Goal: Communication & Community: Answer question/provide support

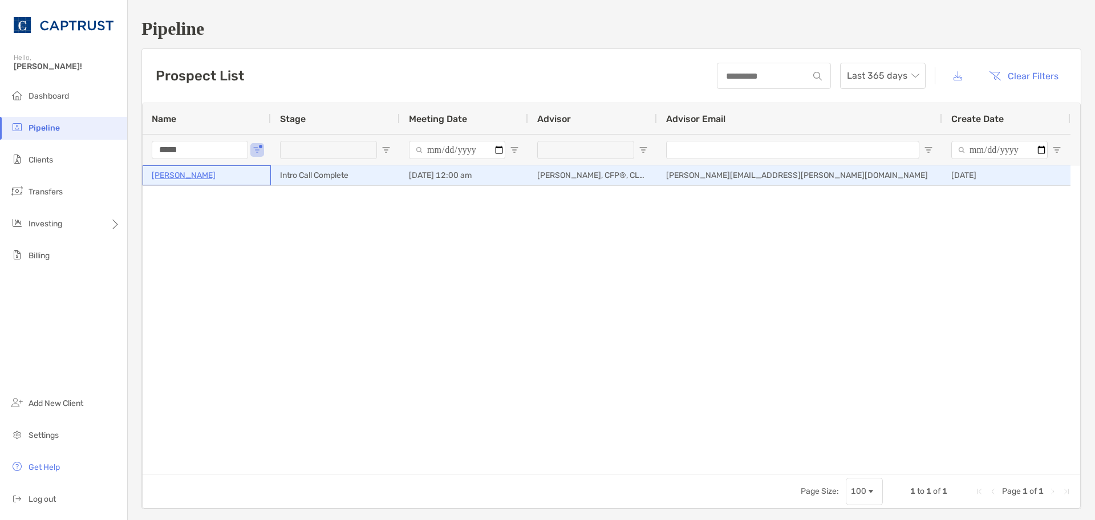
click at [189, 175] on p "Michael Brown" at bounding box center [184, 175] width 64 height 14
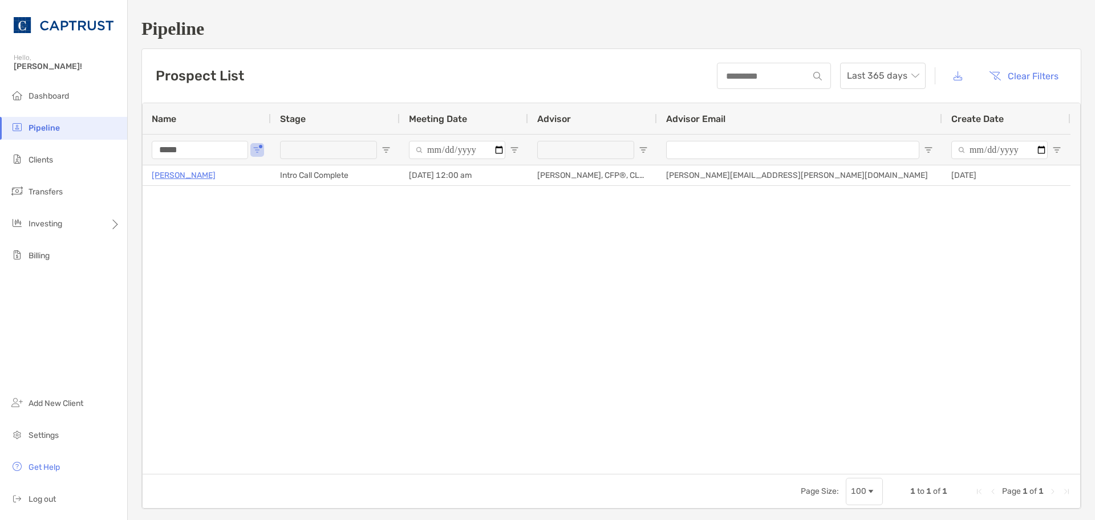
click at [205, 148] on input "*****" at bounding box center [200, 150] width 96 height 18
type input "*"
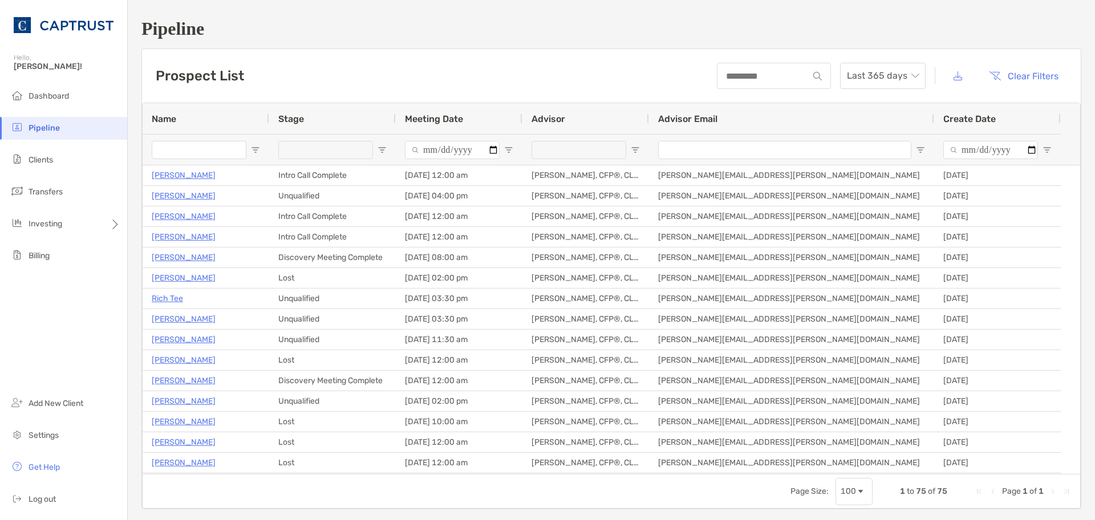
click at [52, 125] on span "Pipeline" at bounding box center [44, 128] width 31 height 10
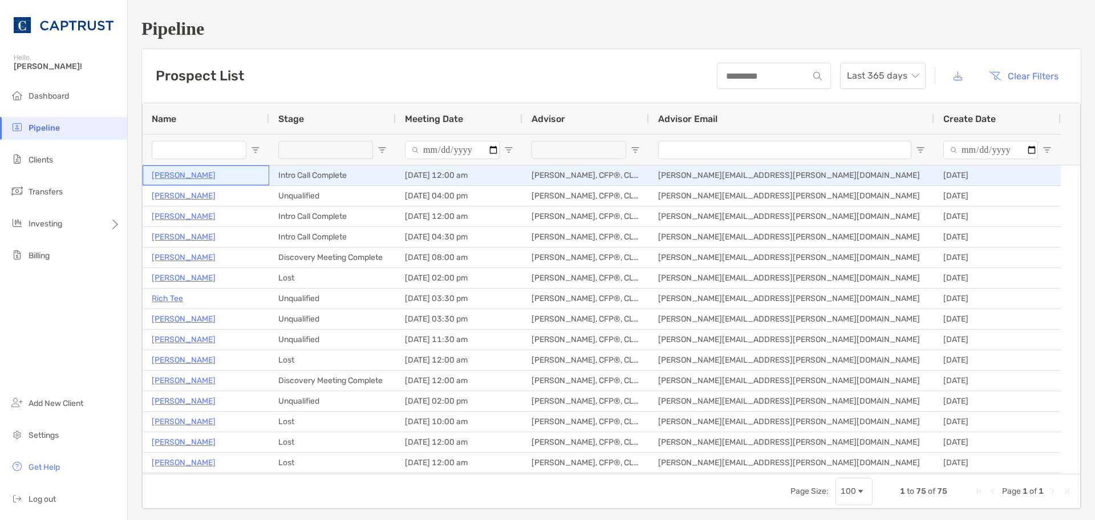
click at [190, 181] on p "[PERSON_NAME]" at bounding box center [184, 175] width 64 height 14
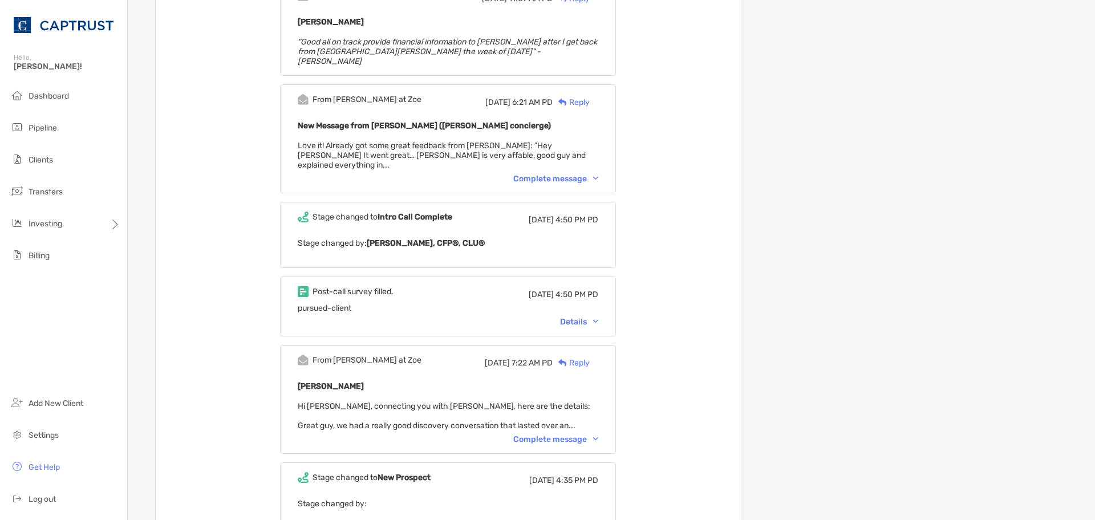
scroll to position [1368, 0]
click at [589, 316] on div "Details" at bounding box center [579, 321] width 38 height 10
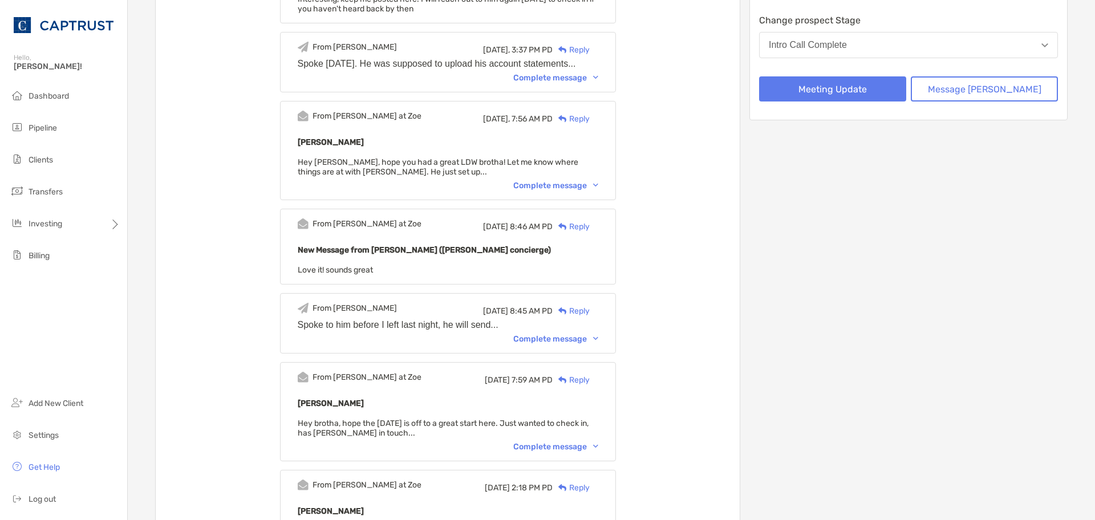
scroll to position [0, 0]
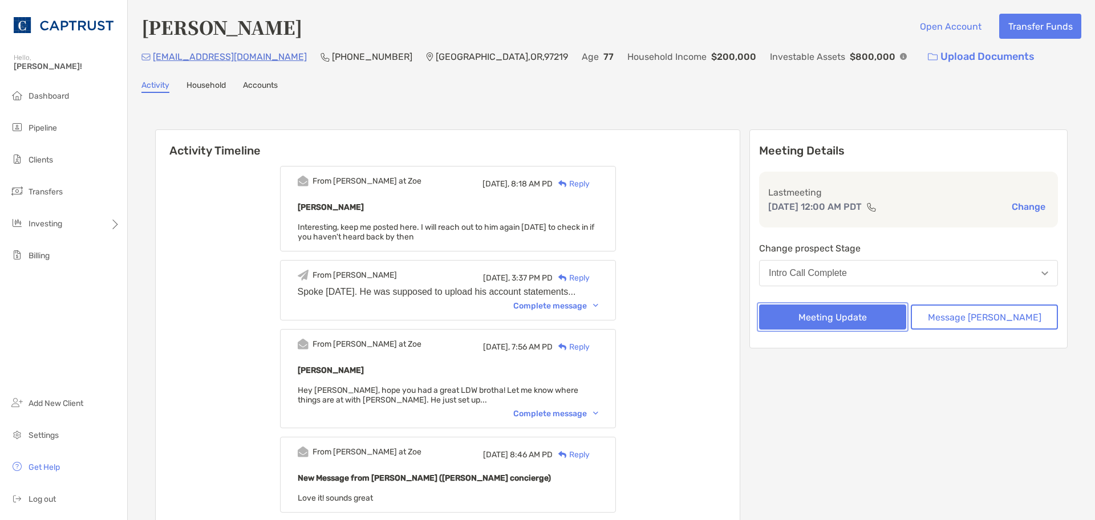
click at [863, 323] on button "Meeting Update" at bounding box center [832, 316] width 147 height 25
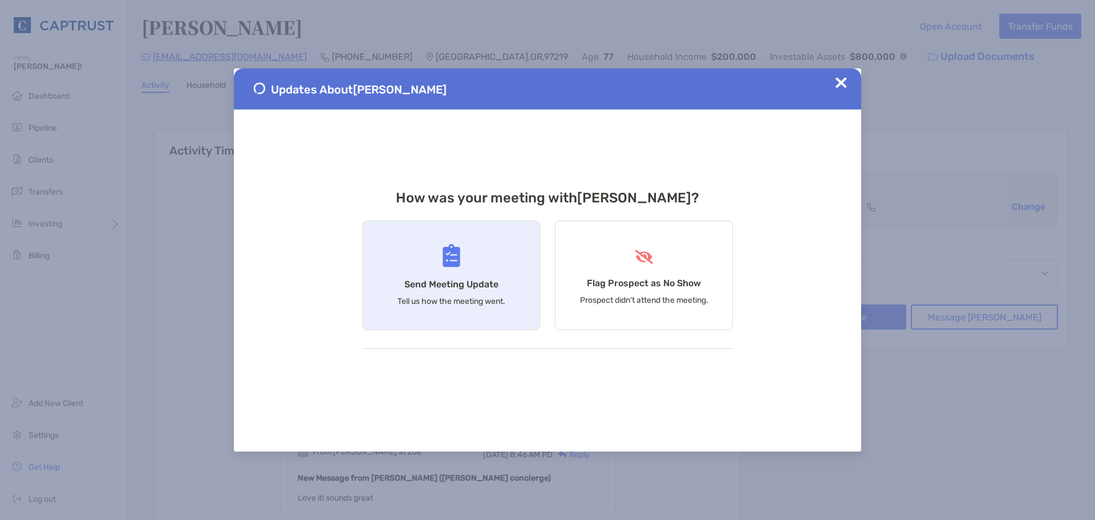
click at [489, 282] on h4 "Send Meeting Update" at bounding box center [451, 284] width 94 height 11
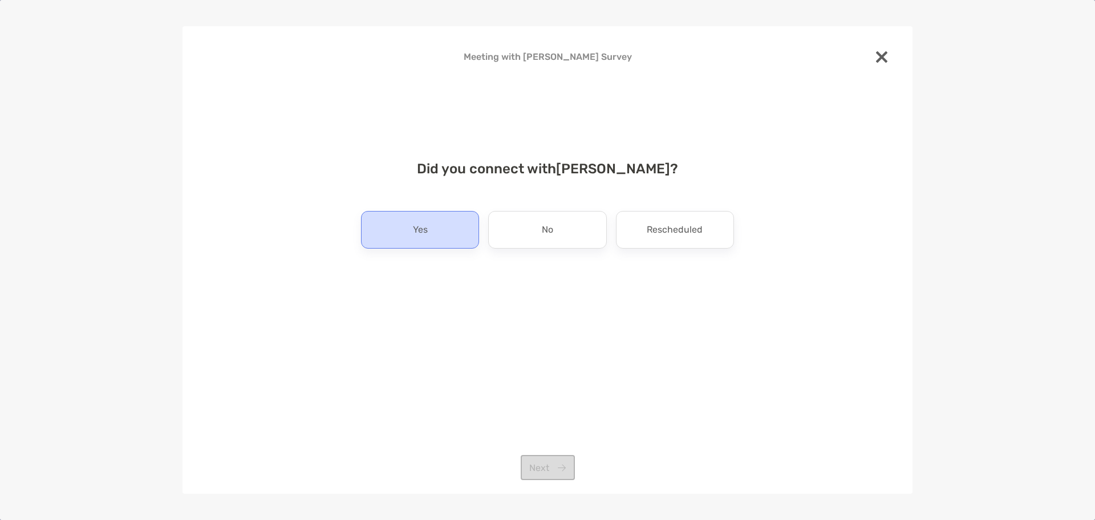
click at [440, 237] on div "Yes" at bounding box center [420, 230] width 118 height 38
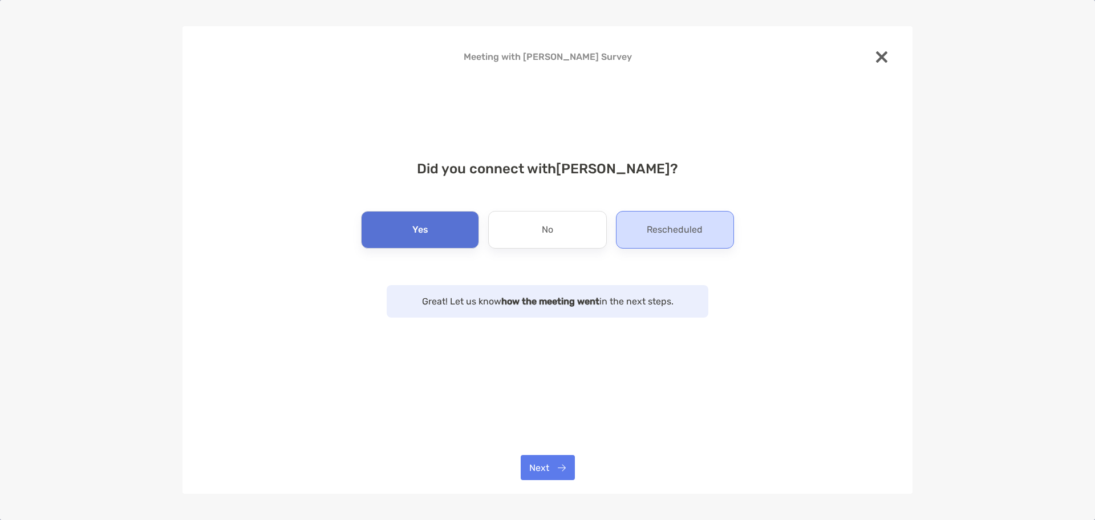
click at [666, 215] on div "Rescheduled" at bounding box center [675, 230] width 118 height 38
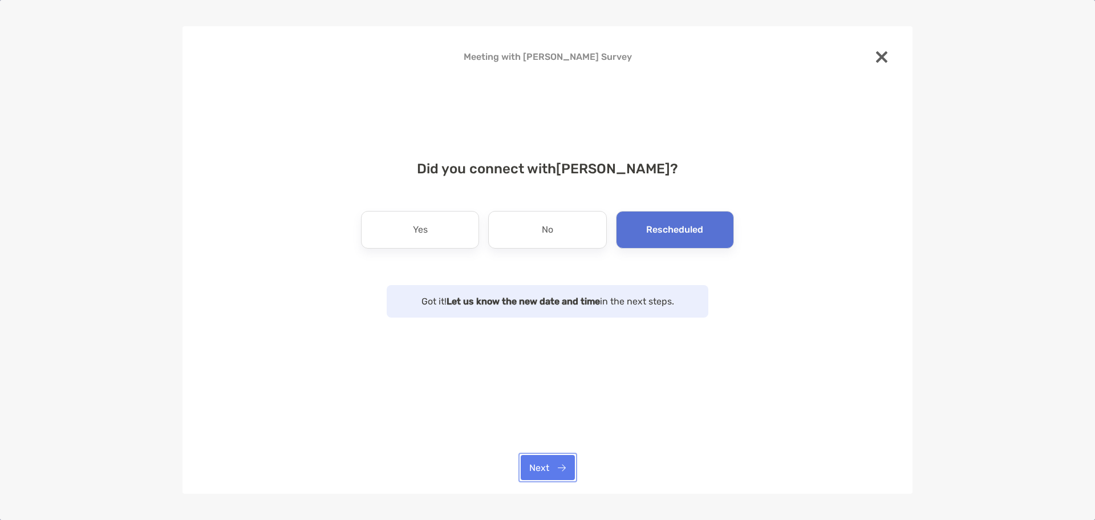
click at [545, 469] on button "Next" at bounding box center [548, 467] width 54 height 25
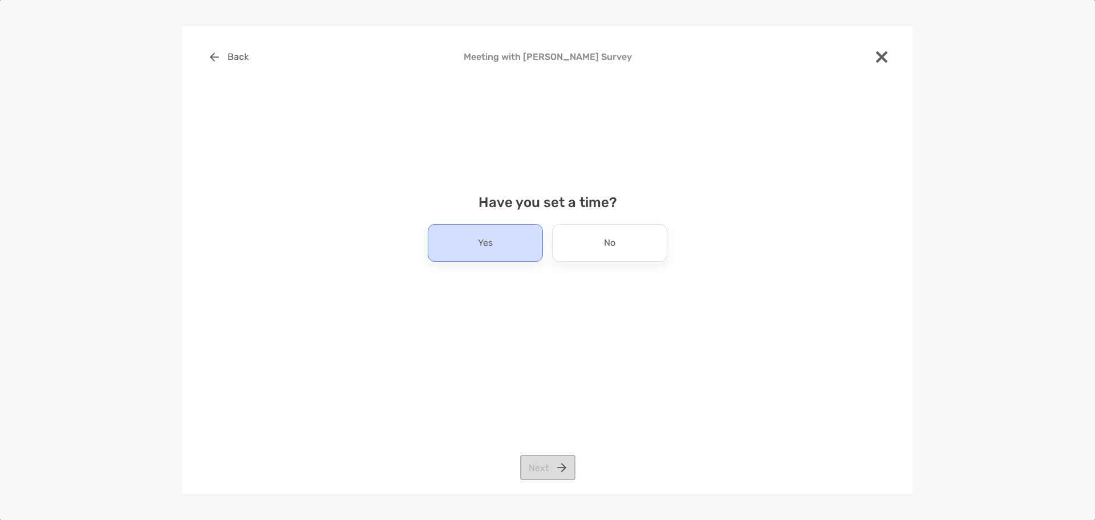
click at [504, 248] on div "Yes" at bounding box center [485, 243] width 115 height 38
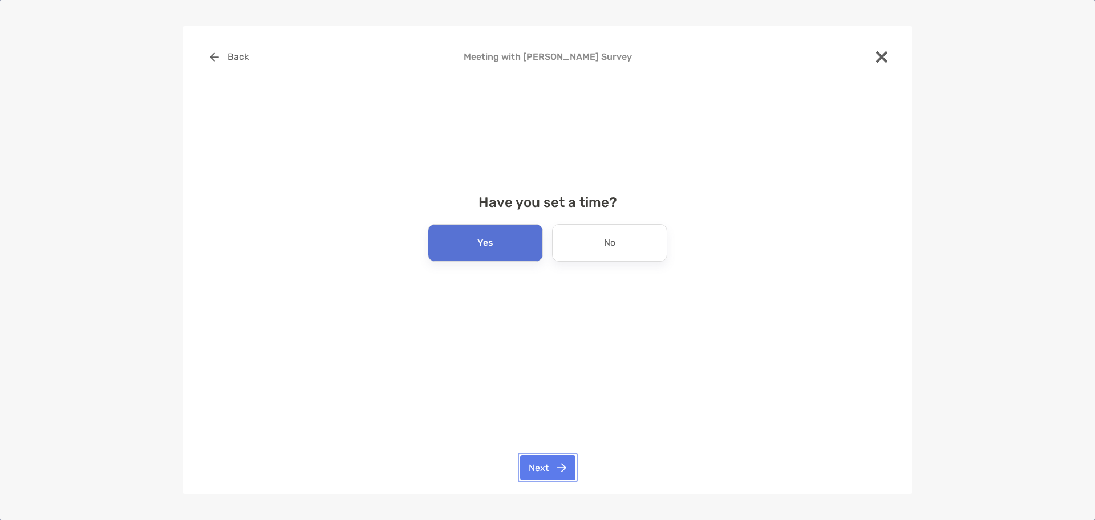
click at [542, 466] on button "Next" at bounding box center [547, 467] width 55 height 25
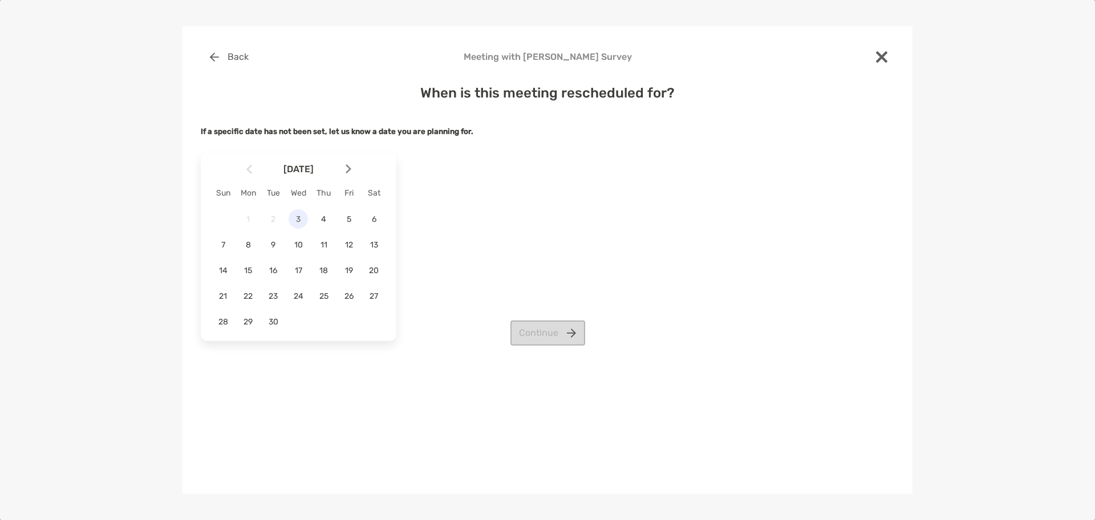
click at [303, 218] on span "3" at bounding box center [297, 219] width 19 height 10
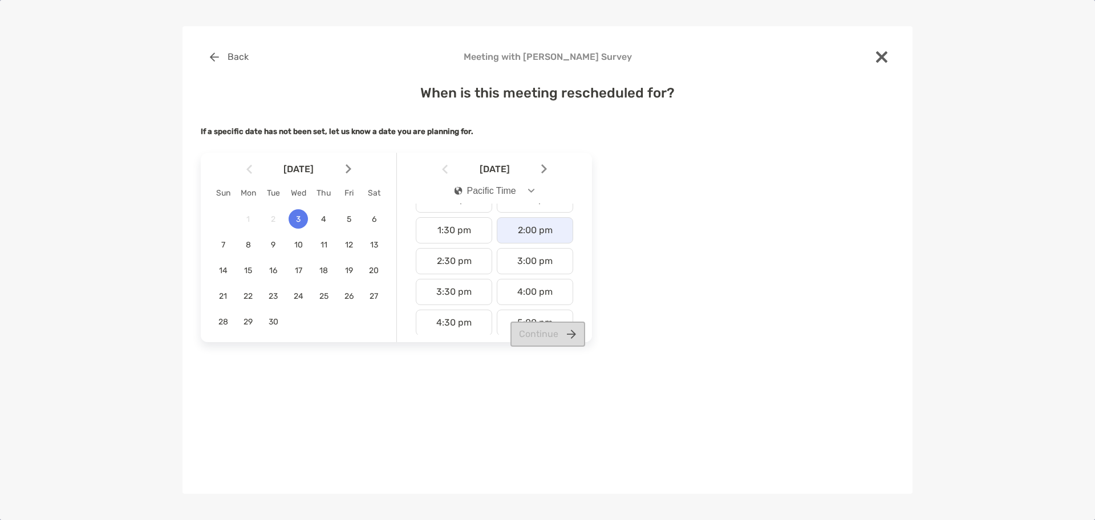
scroll to position [114, 0]
click at [456, 261] on div "4:30 pm" at bounding box center [454, 256] width 76 height 26
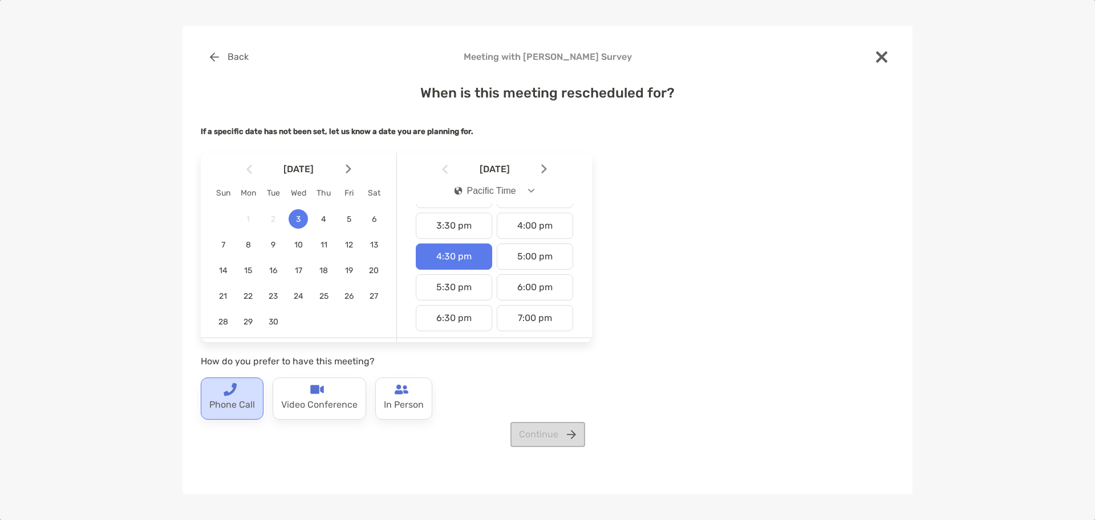
click at [251, 403] on p "Phone Call" at bounding box center [232, 405] width 46 height 18
click at [541, 429] on button "Continue" at bounding box center [547, 434] width 75 height 25
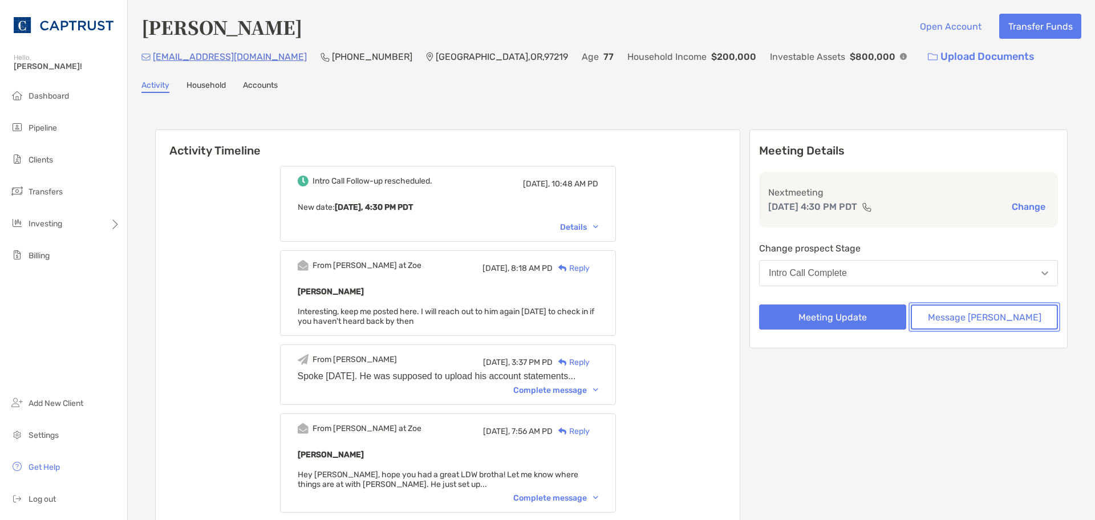
click at [974, 319] on button "Message [PERSON_NAME]" at bounding box center [984, 316] width 147 height 25
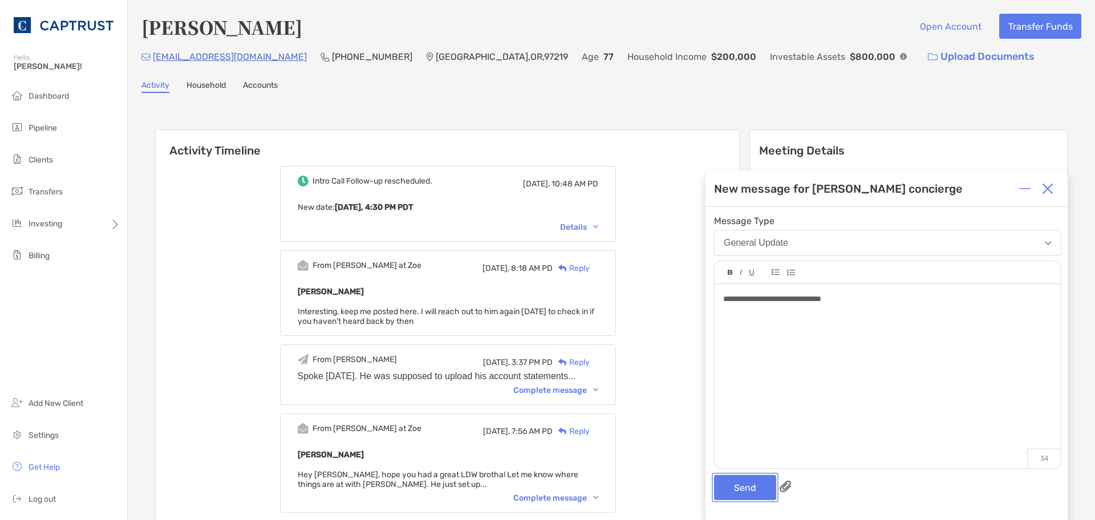
drag, startPoint x: 759, startPoint y: 485, endPoint x: 860, endPoint y: 313, distance: 199.6
click at [846, 371] on div "**********" at bounding box center [886, 363] width 362 height 313
click at [864, 299] on div "**********" at bounding box center [887, 299] width 328 height 12
click at [741, 490] on button "Send" at bounding box center [745, 487] width 62 height 25
